Goal: Task Accomplishment & Management: Manage account settings

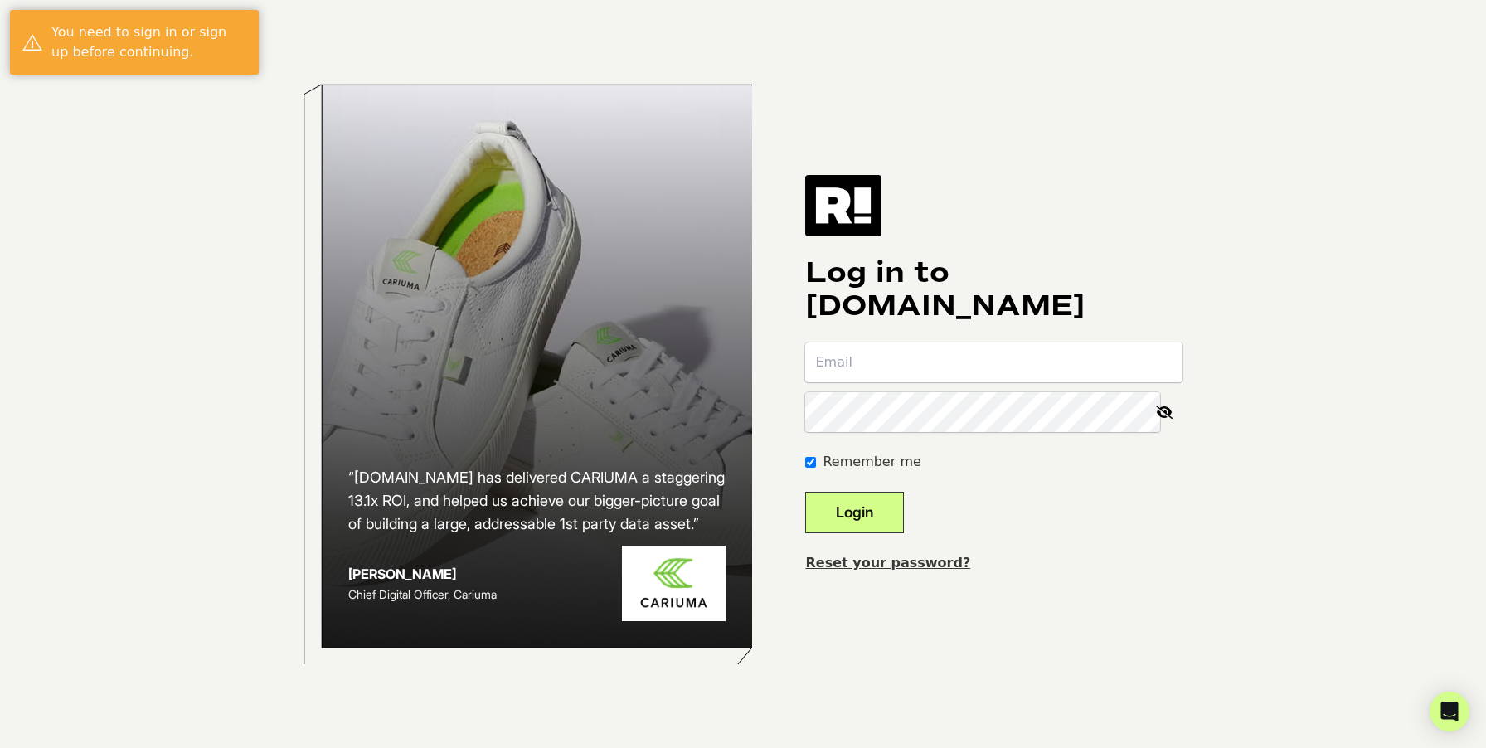
type input "sara@cuddleandkind.com"
click at [892, 506] on button "Login" at bounding box center [854, 512] width 99 height 41
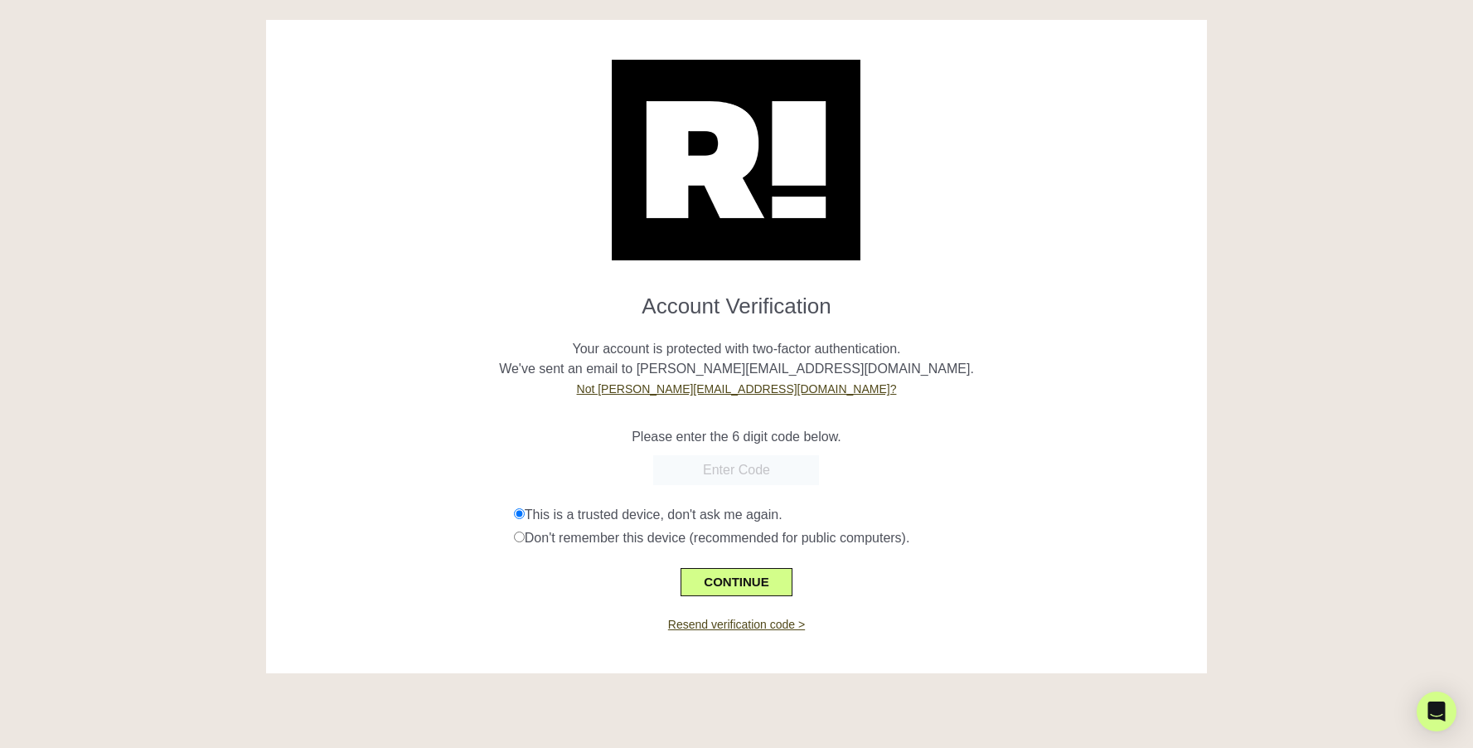
paste input "769086"
type input "769086"
click at [715, 584] on button "CONTINUE" at bounding box center [736, 582] width 111 height 28
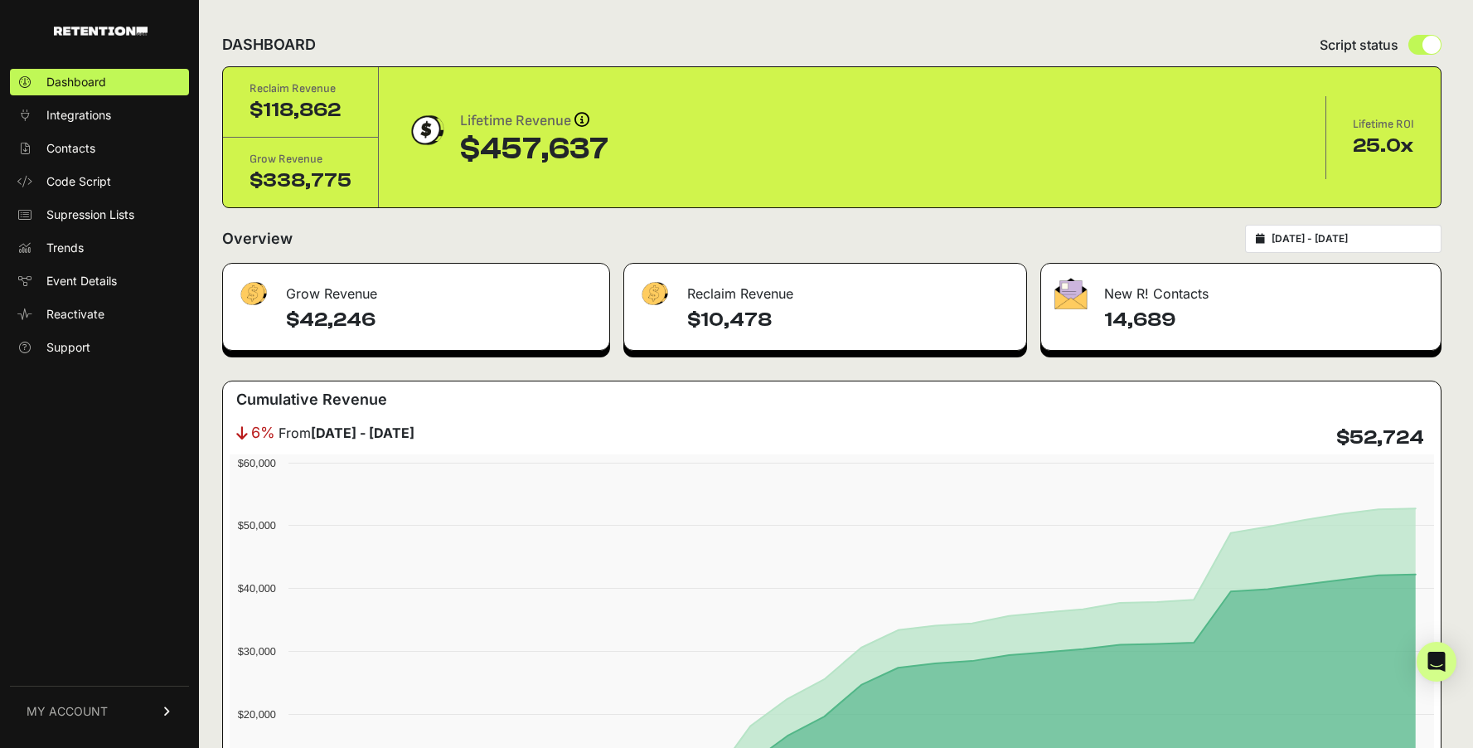
click at [90, 712] on span "MY ACCOUNT" at bounding box center [67, 711] width 81 height 17
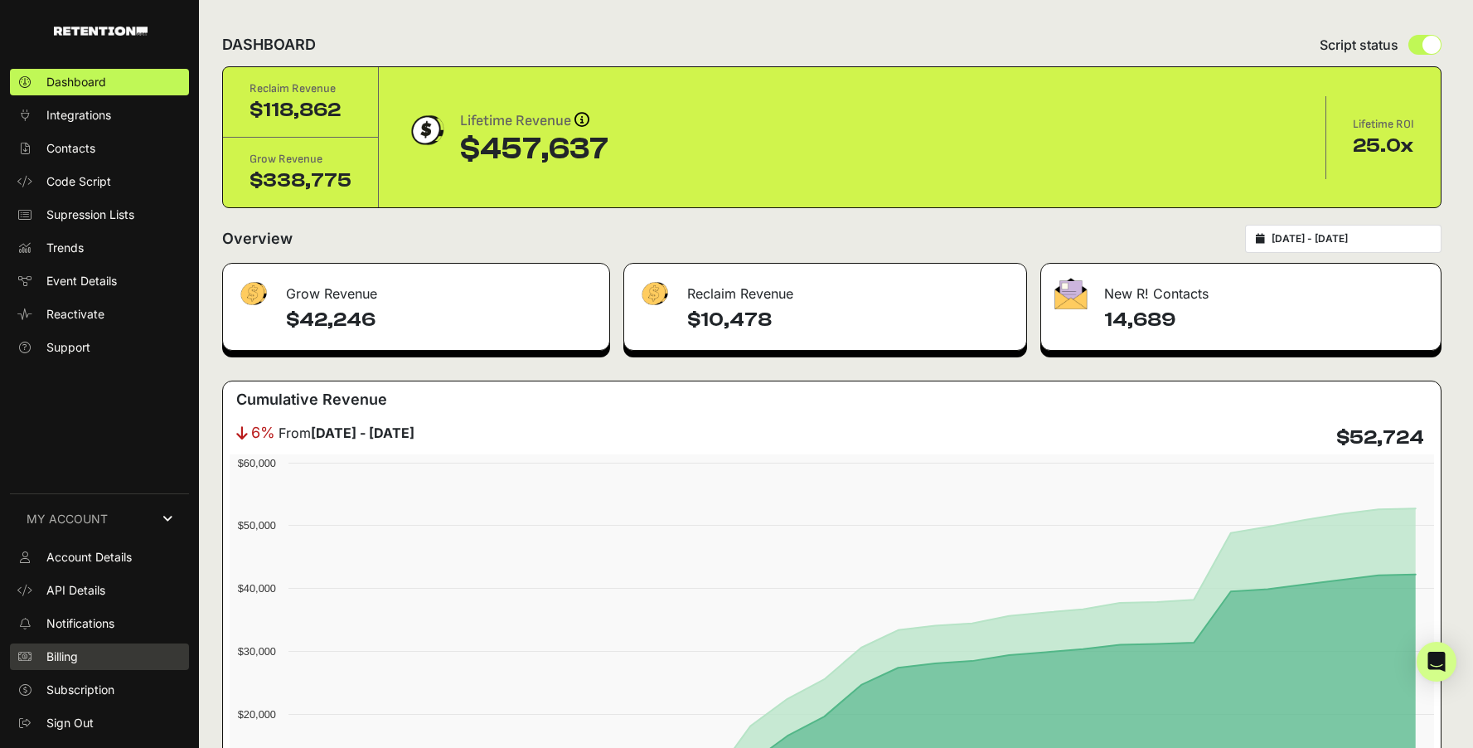
click at [69, 651] on span "Billing" at bounding box center [62, 656] width 32 height 17
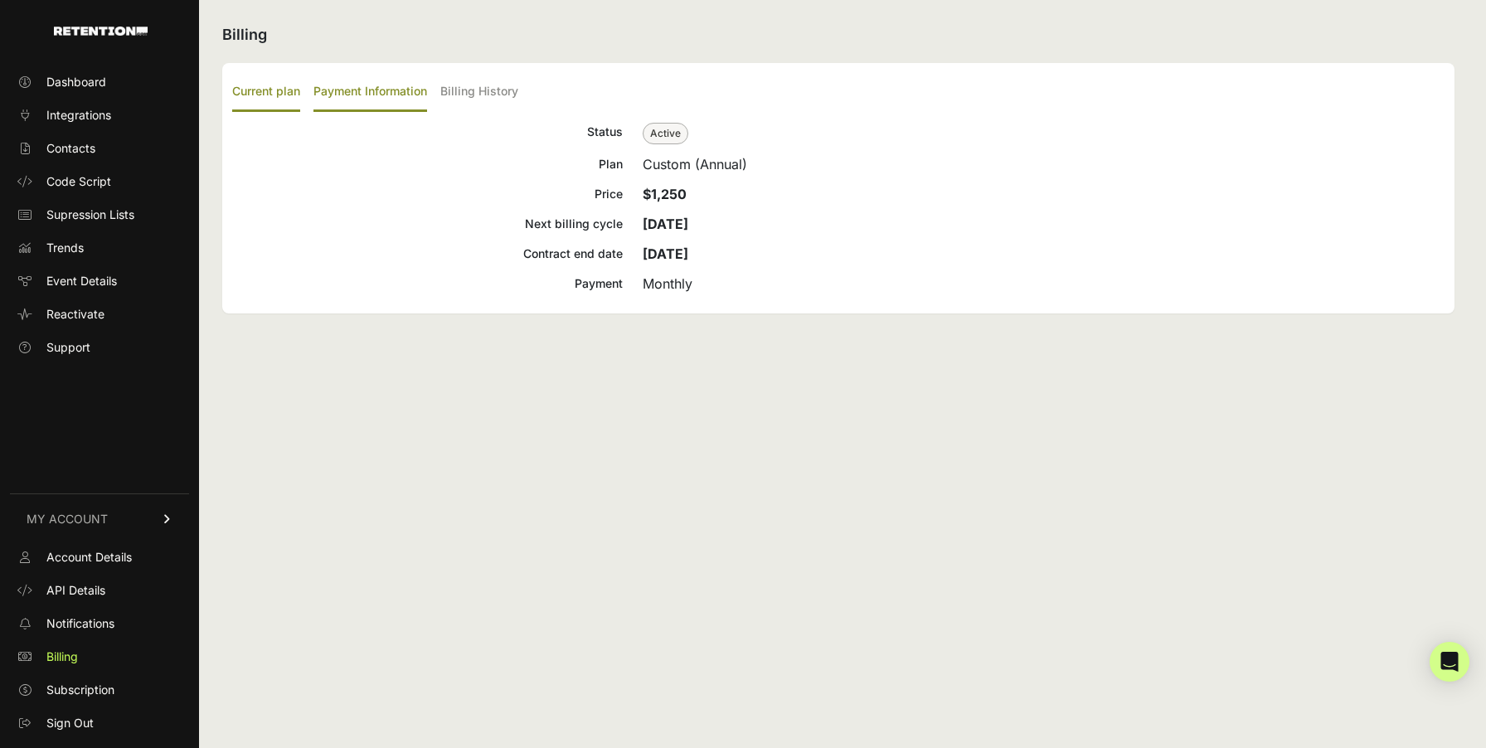
click at [337, 98] on label "Payment Information" at bounding box center [370, 92] width 114 height 39
click at [0, 0] on input "Payment Information" at bounding box center [0, 0] width 0 height 0
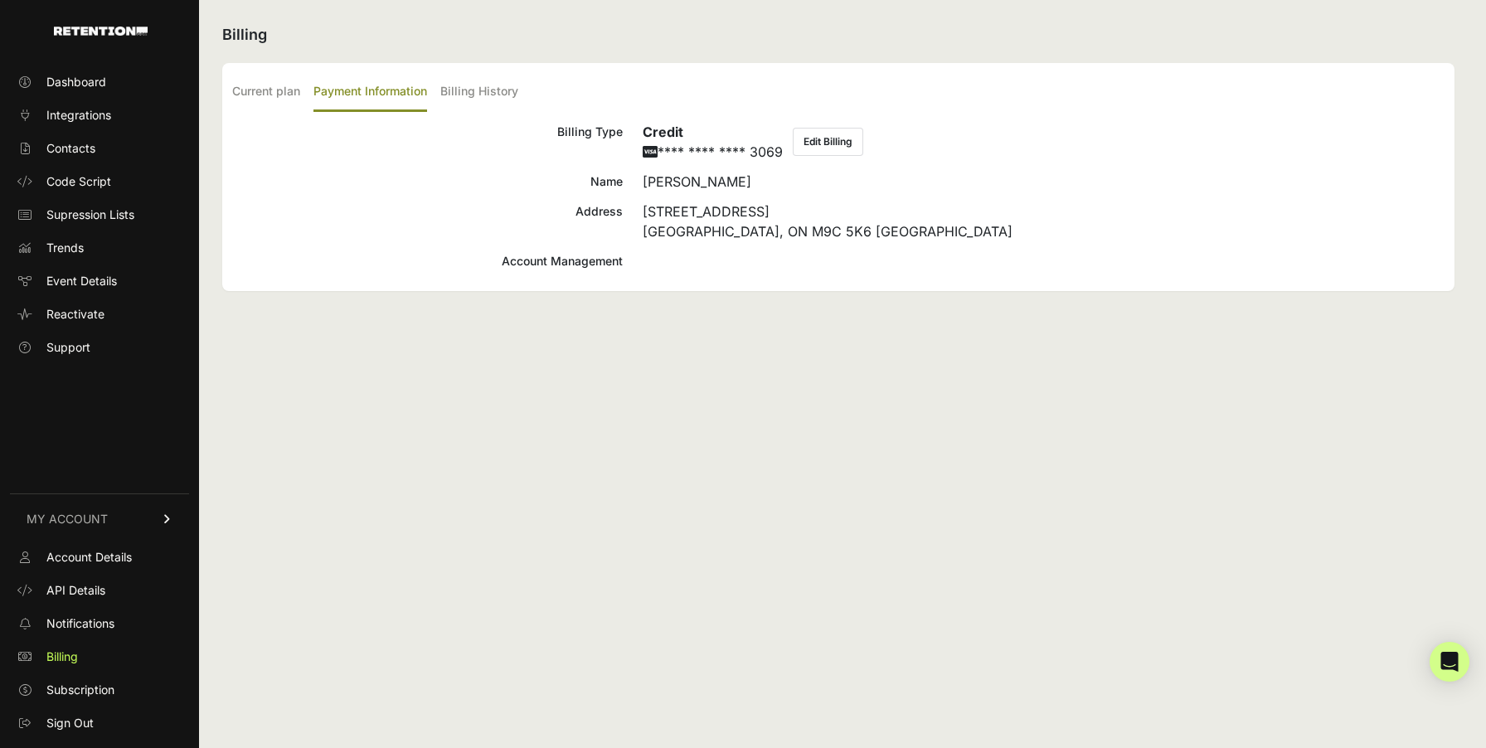
click at [830, 143] on button "Edit Billing" at bounding box center [828, 142] width 70 height 28
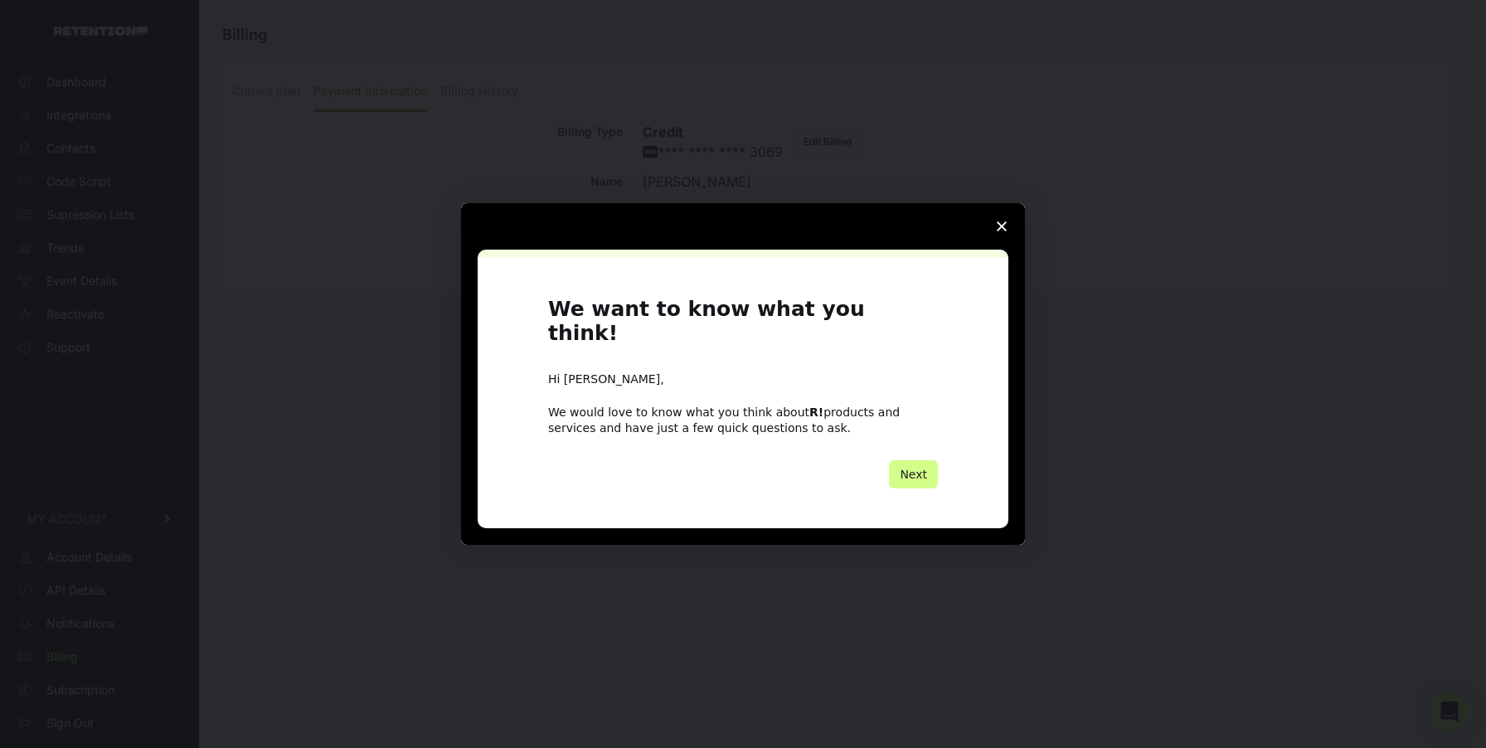
click at [1001, 231] on polygon "Close survey" at bounding box center [1002, 226] width 10 height 10
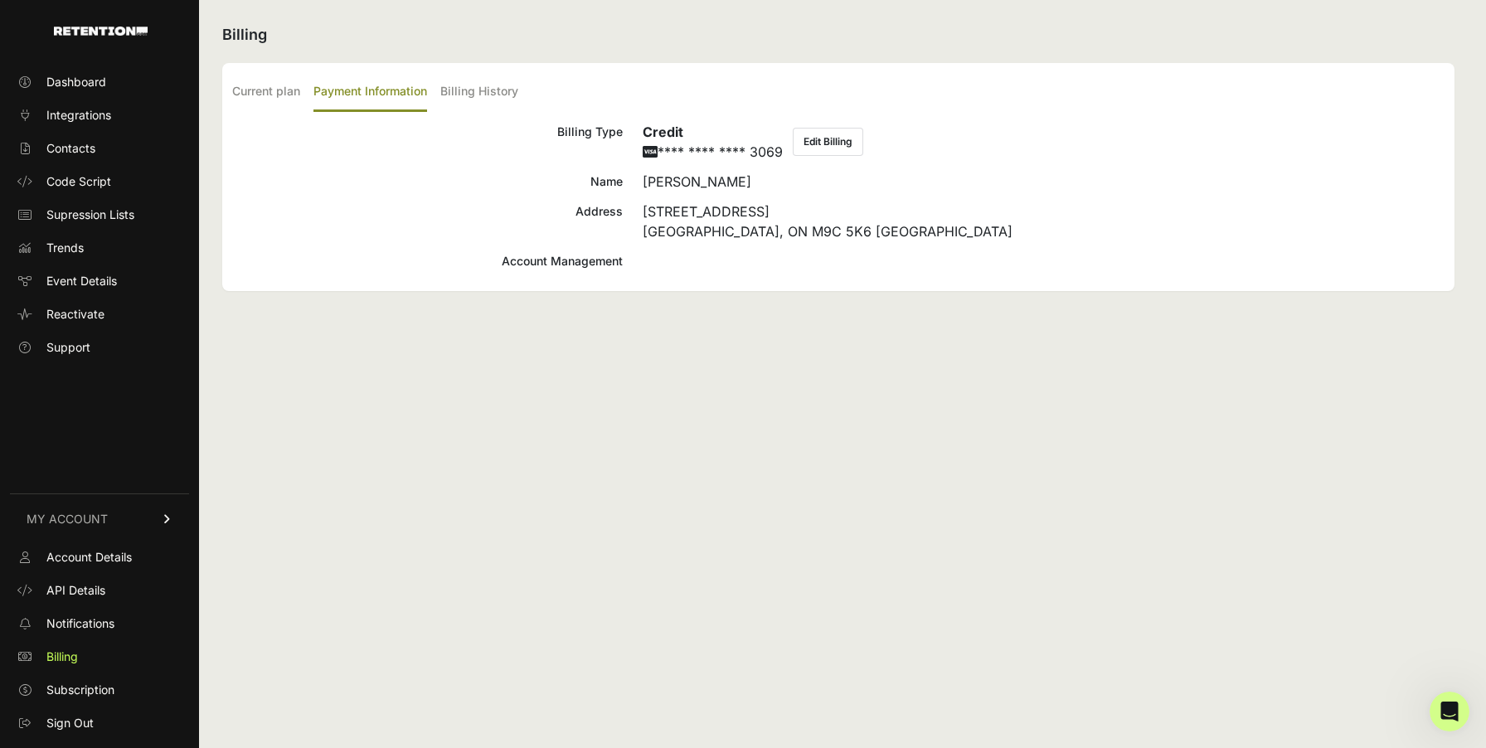
click at [821, 145] on button "Edit Billing" at bounding box center [828, 142] width 70 height 28
